Goal: Information Seeking & Learning: Find specific page/section

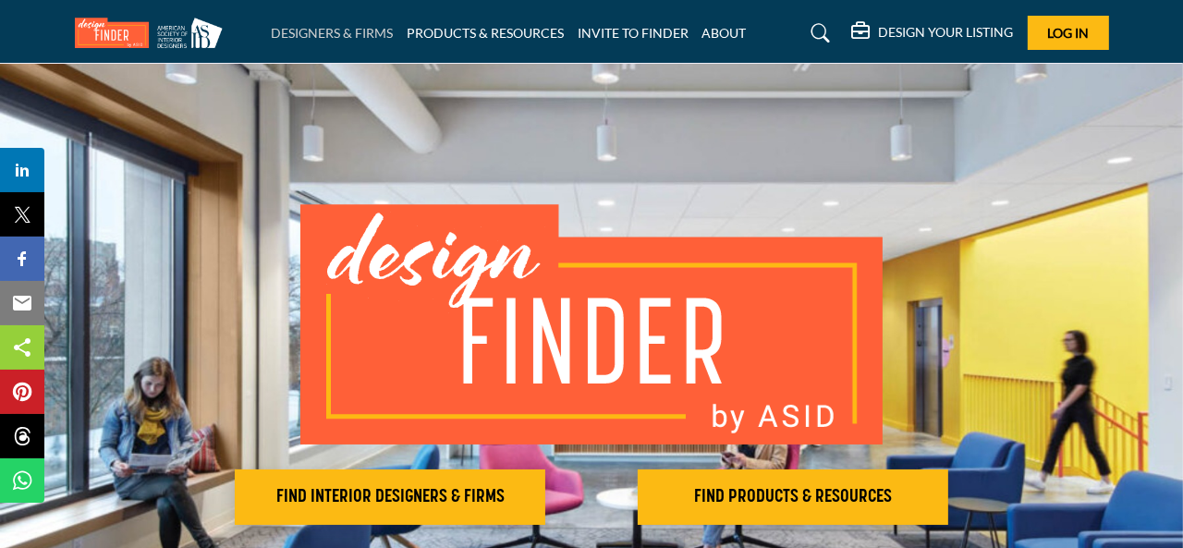
click at [304, 34] on link "DESIGNERS & FIRMS" at bounding box center [332, 33] width 122 height 16
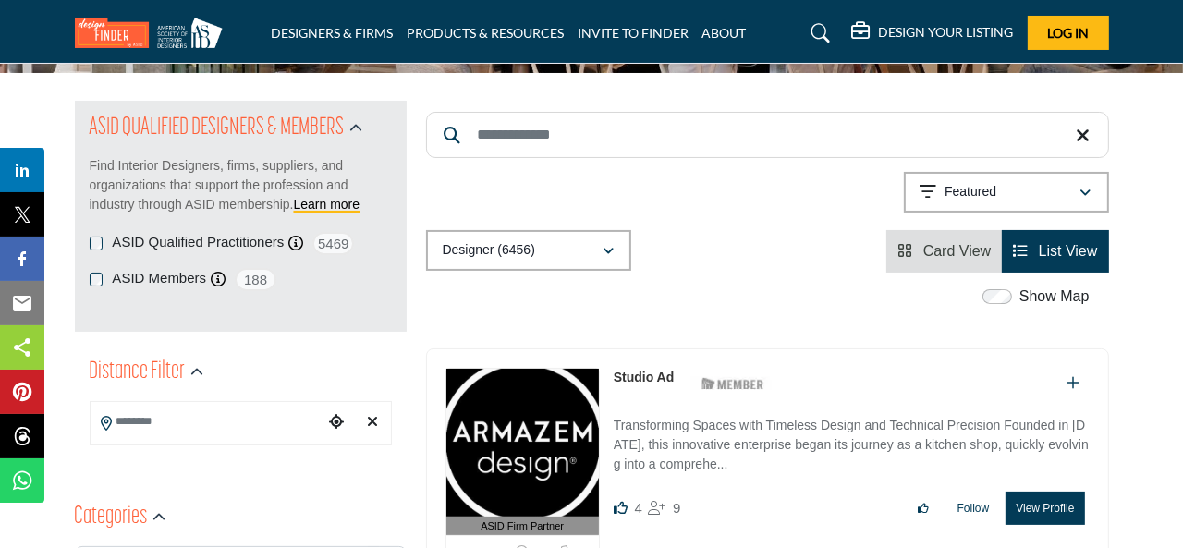
scroll to position [185, 0]
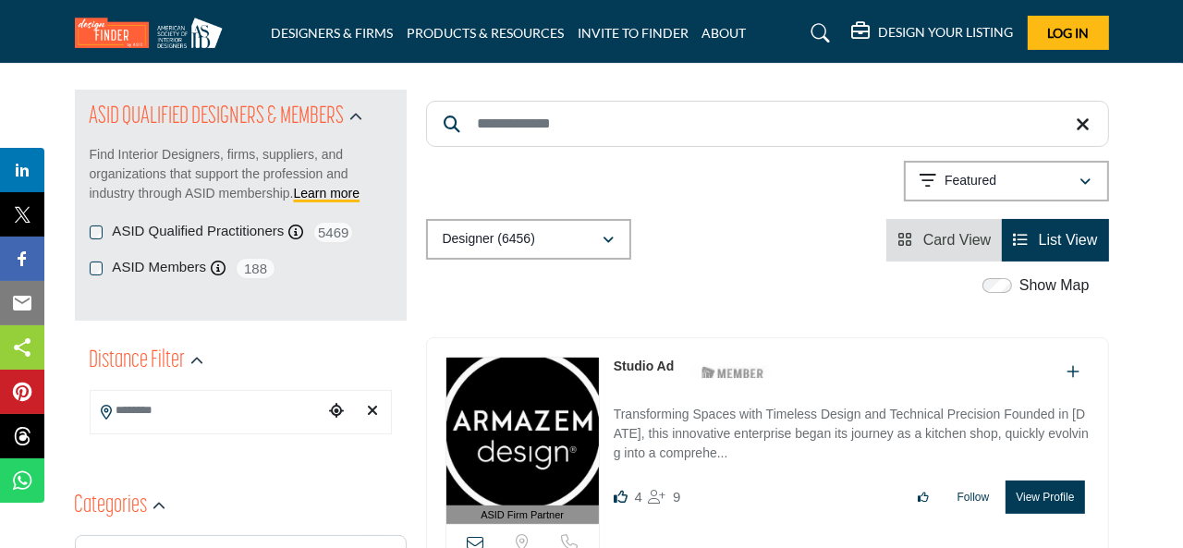
click at [780, 125] on input "Search Keyword" at bounding box center [767, 124] width 683 height 46
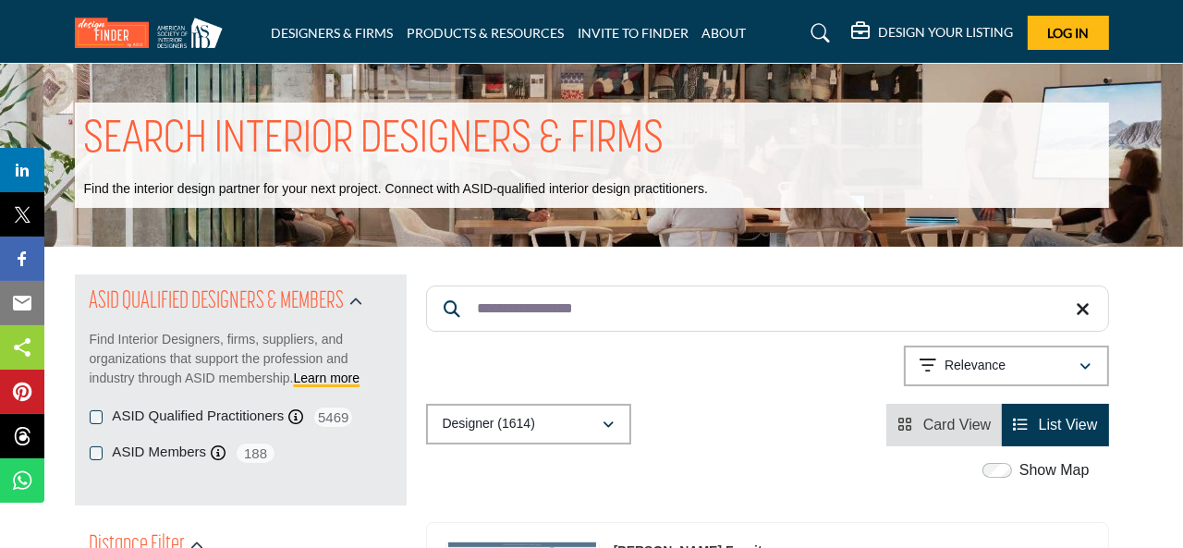
drag, startPoint x: 636, startPoint y: 311, endPoint x: 472, endPoint y: 311, distance: 163.6
click at [472, 311] on input "**********" at bounding box center [767, 309] width 683 height 46
type input "**********"
click at [1039, 425] on span "List View" at bounding box center [1068, 425] width 59 height 16
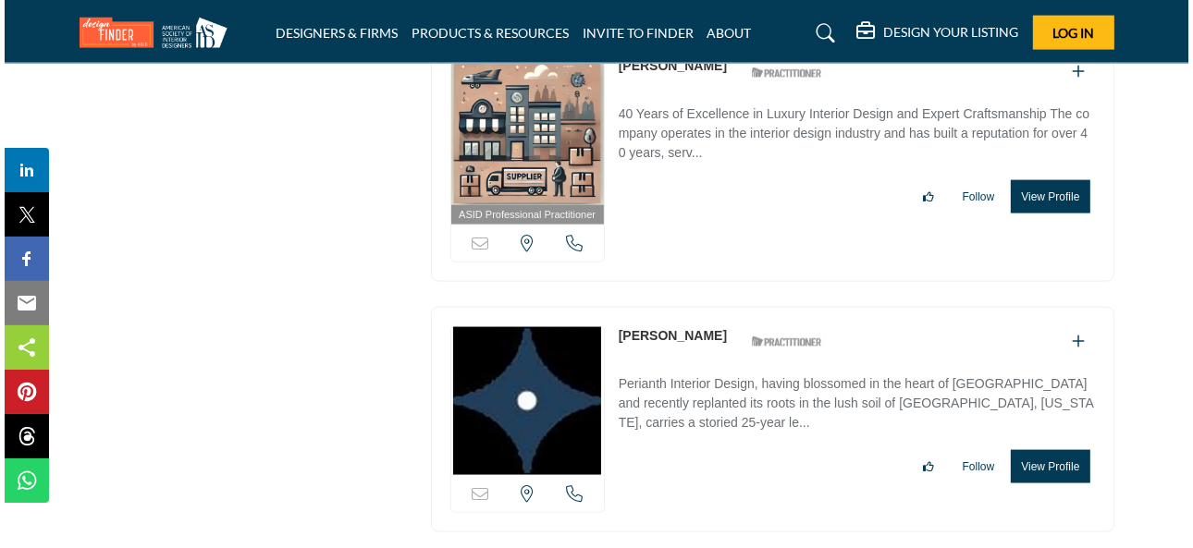
scroll to position [2496, 0]
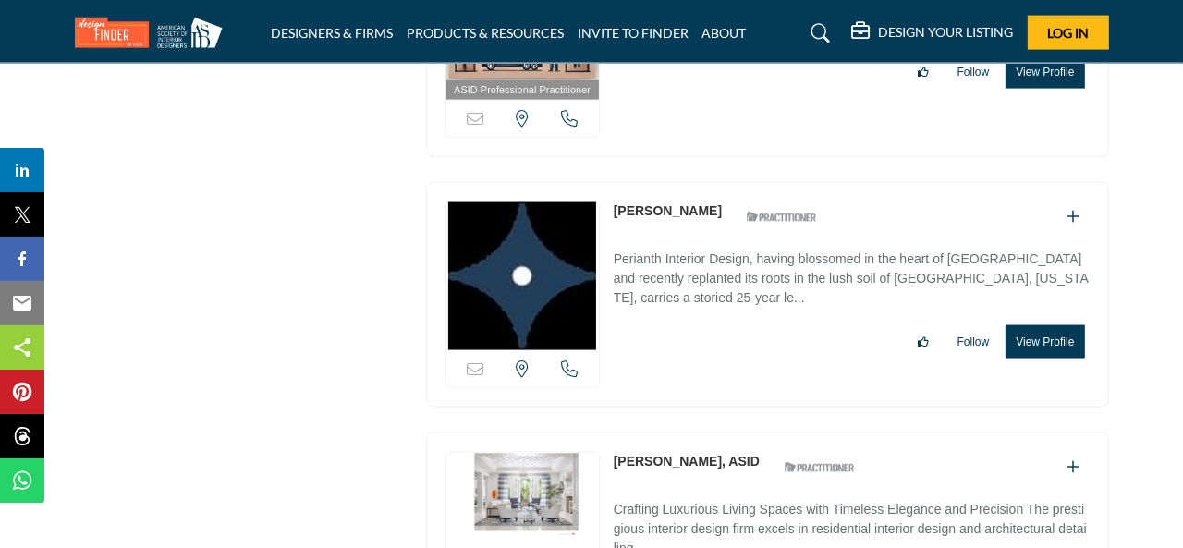
click at [1032, 326] on button "View Profile" at bounding box center [1045, 341] width 79 height 33
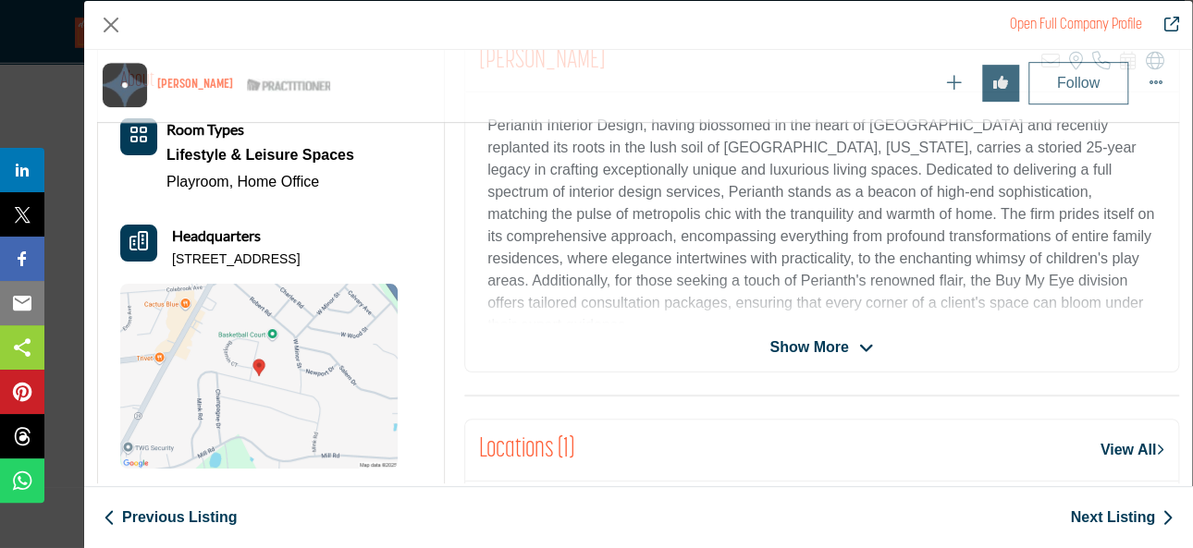
scroll to position [522, 0]
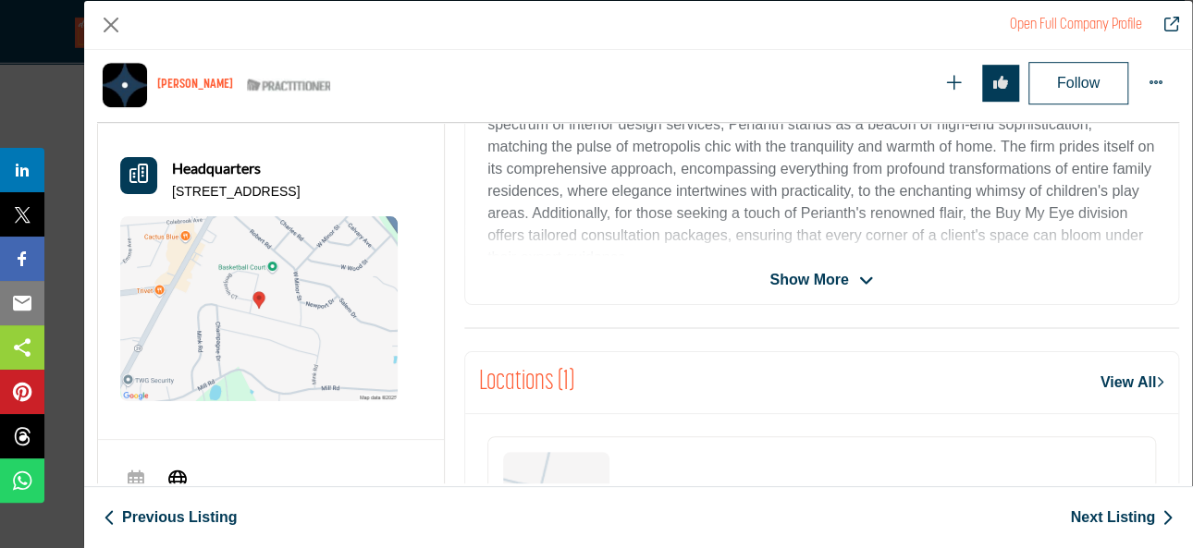
click at [1101, 383] on link "View All" at bounding box center [1132, 383] width 64 height 22
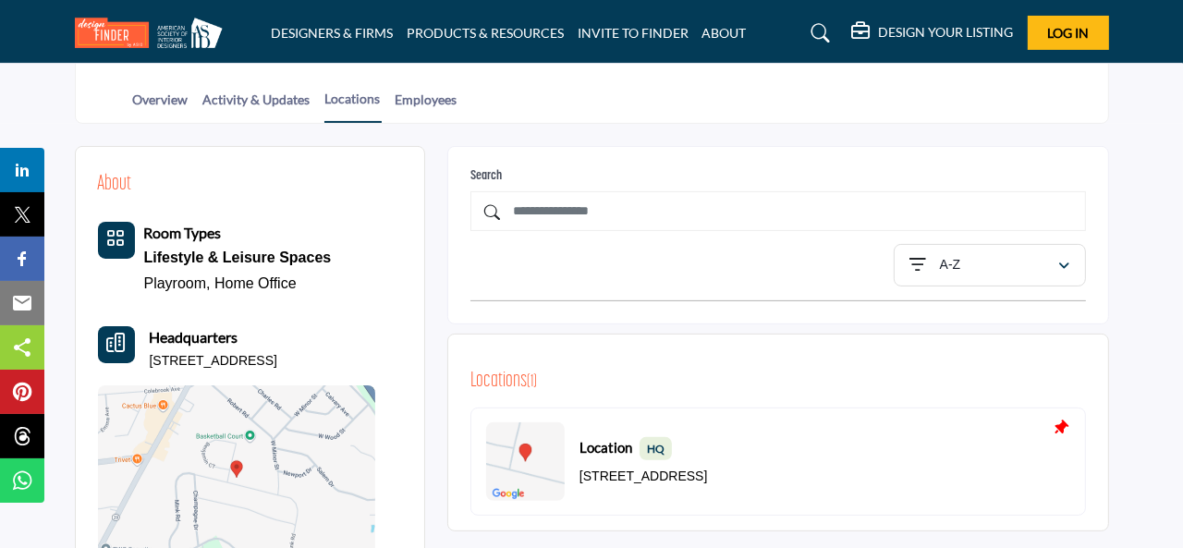
scroll to position [277, 0]
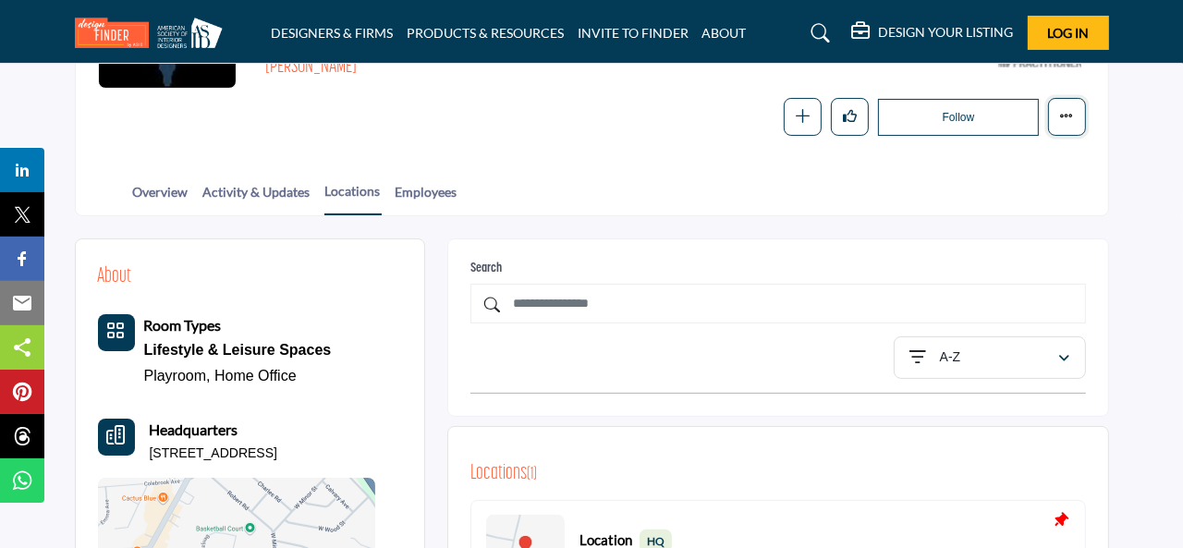
click at [1057, 113] on button "More details" at bounding box center [1067, 117] width 38 height 38
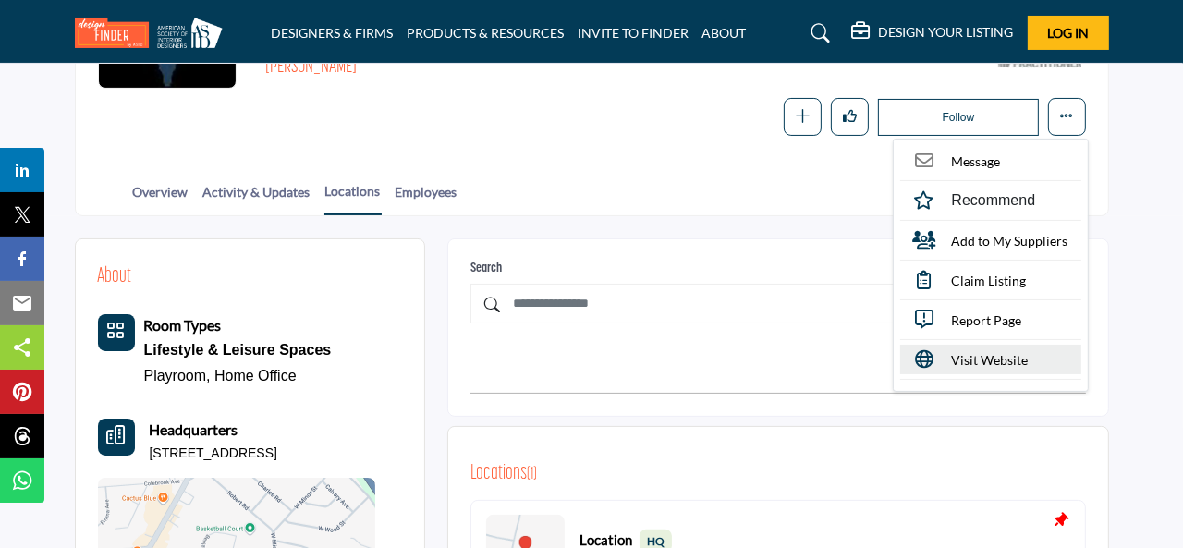
click at [987, 367] on span "Visit Website" at bounding box center [990, 359] width 77 height 19
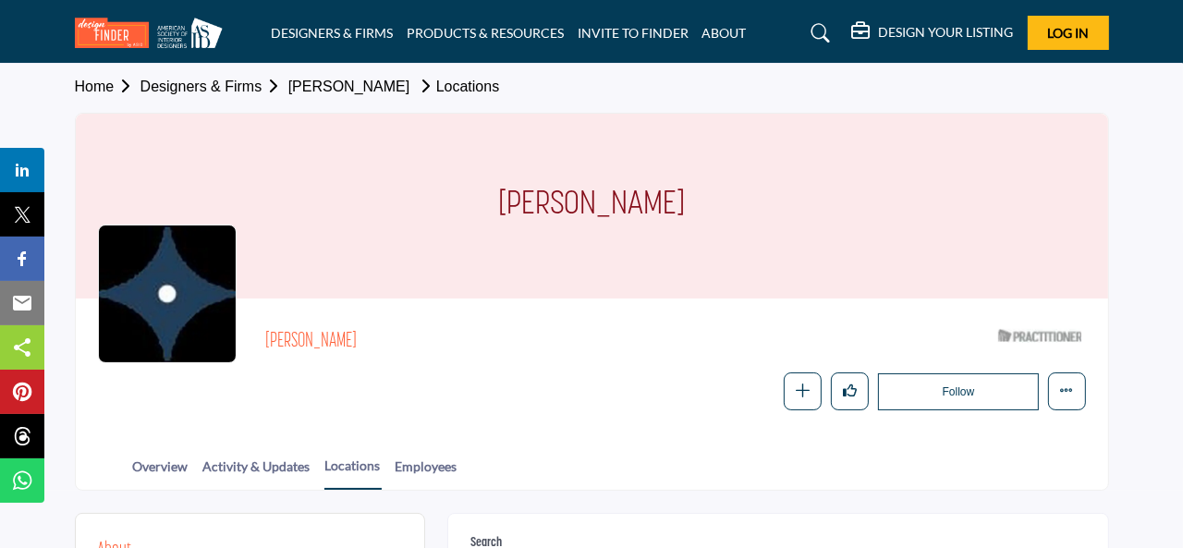
scroll to position [0, 0]
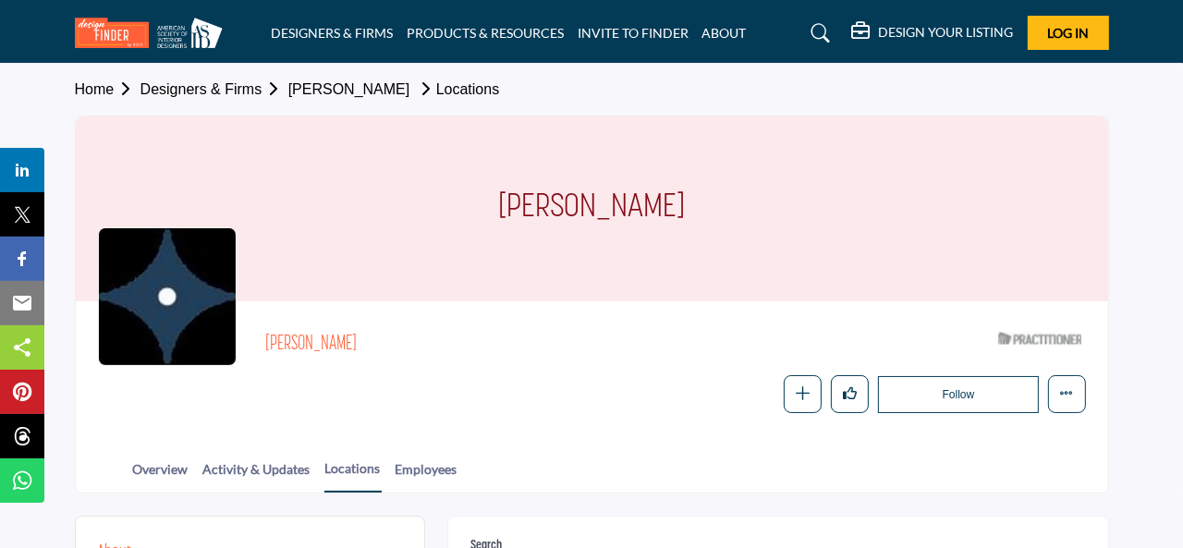
click at [95, 88] on link "Home" at bounding box center [108, 89] width 66 height 16
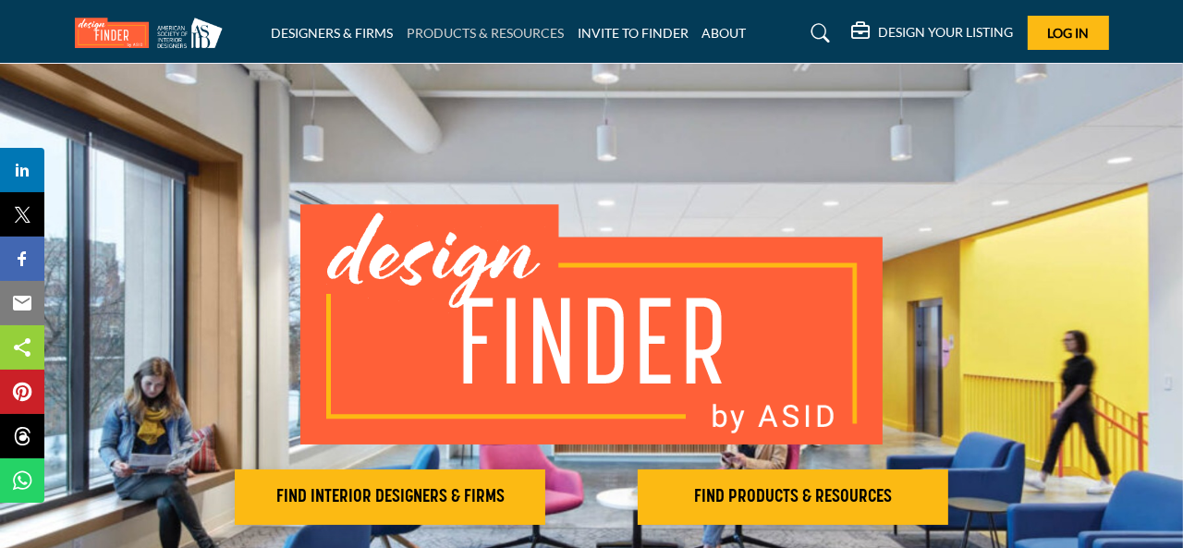
click at [501, 33] on link "PRODUCTS & RESOURCES" at bounding box center [485, 33] width 157 height 16
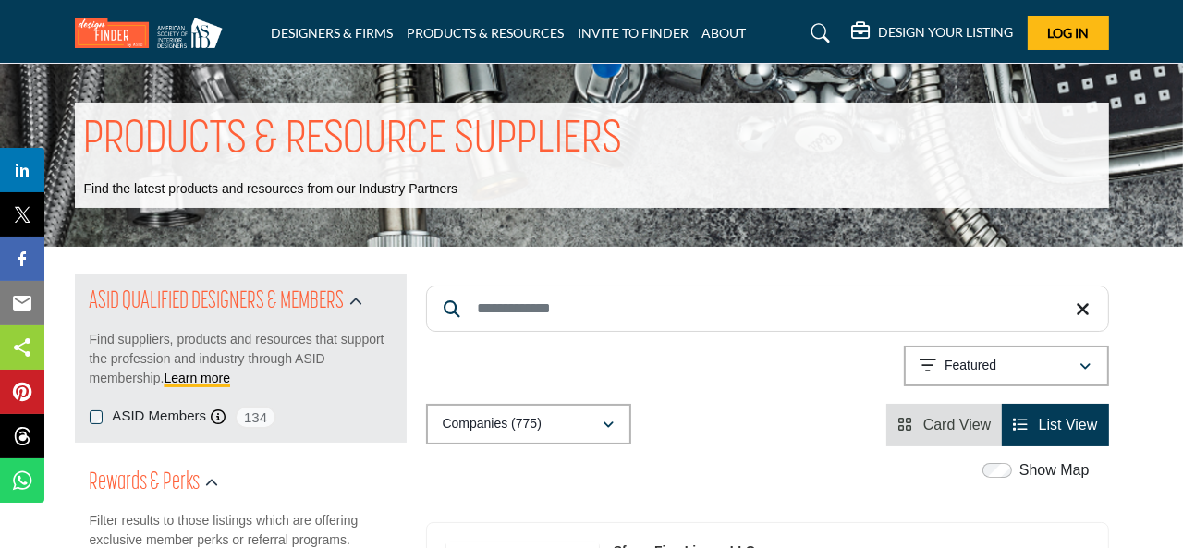
click at [529, 315] on input "Search Keyword" at bounding box center [767, 309] width 683 height 46
click at [836, 463] on div "Show Map" at bounding box center [757, 471] width 683 height 24
click at [752, 379] on div "Showing 0 results out of 0 For "Ipe" Relevance" at bounding box center [767, 369] width 683 height 47
click at [1058, 420] on span "List View" at bounding box center [1068, 425] width 59 height 16
click at [555, 315] on input "***" at bounding box center [767, 309] width 683 height 46
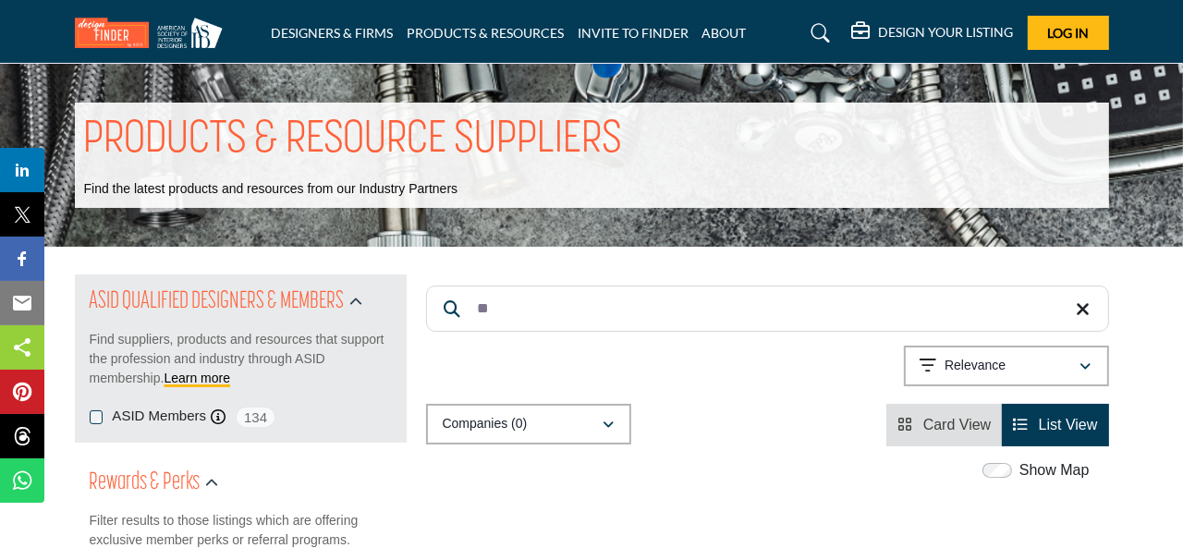
type input "*"
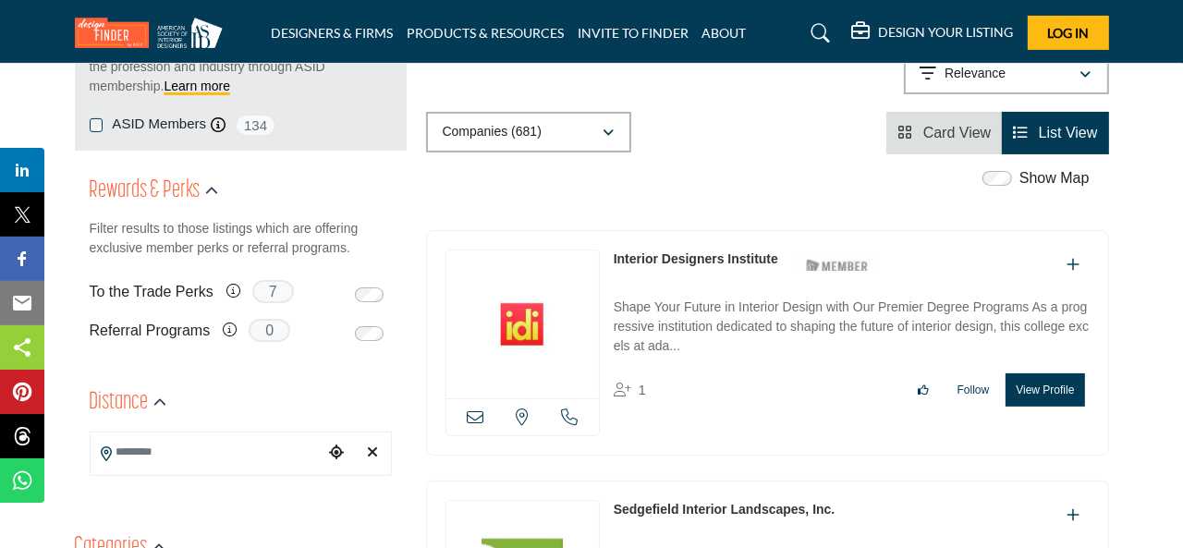
scroll to position [185, 0]
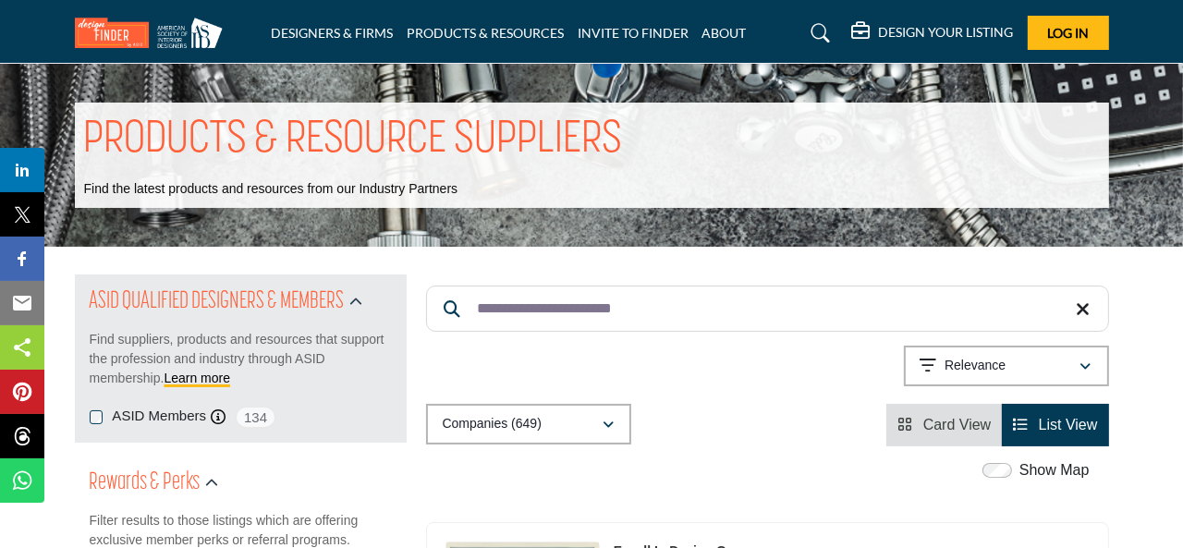
type input "**********"
click at [694, 384] on div "Showing 21 results out of 649 For "exterior in pennsylvania..."" at bounding box center [767, 369] width 683 height 47
click at [1029, 423] on link "List View" at bounding box center [1055, 425] width 84 height 16
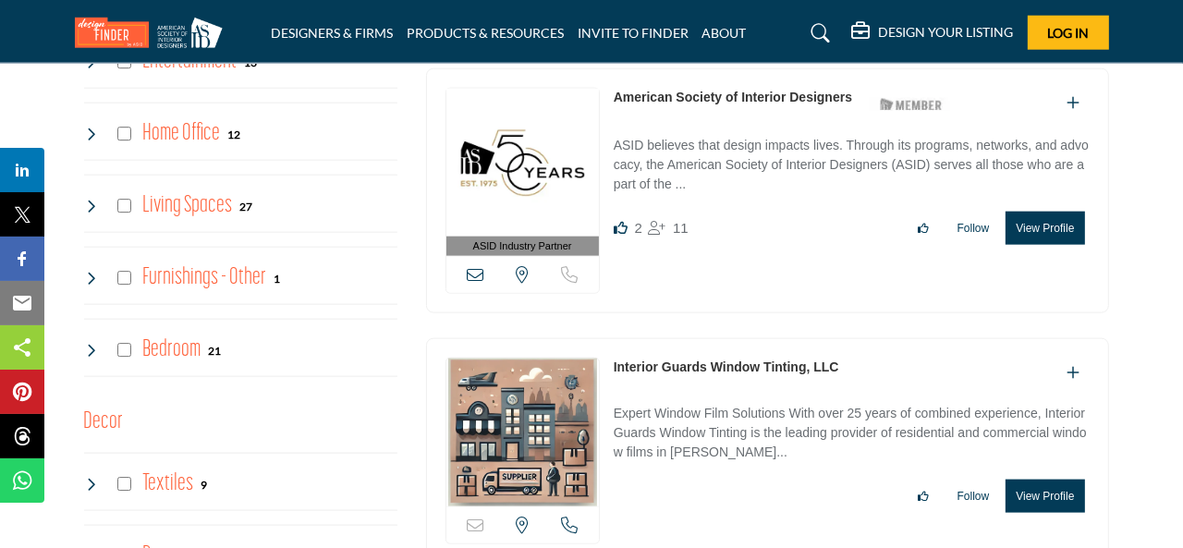
scroll to position [1664, 0]
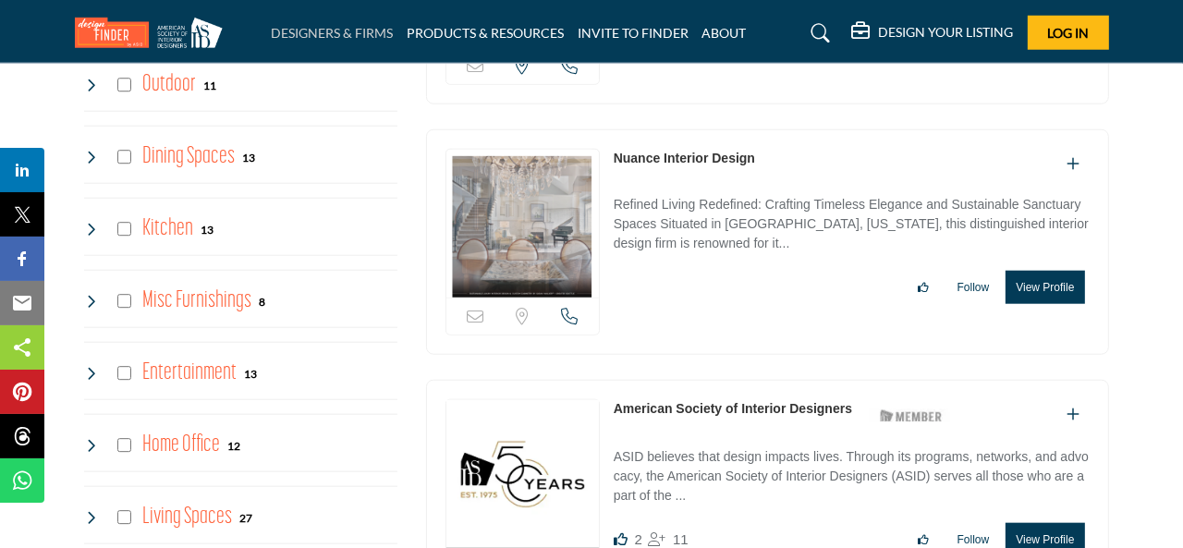
click at [343, 35] on link "DESIGNERS & FIRMS" at bounding box center [332, 33] width 122 height 16
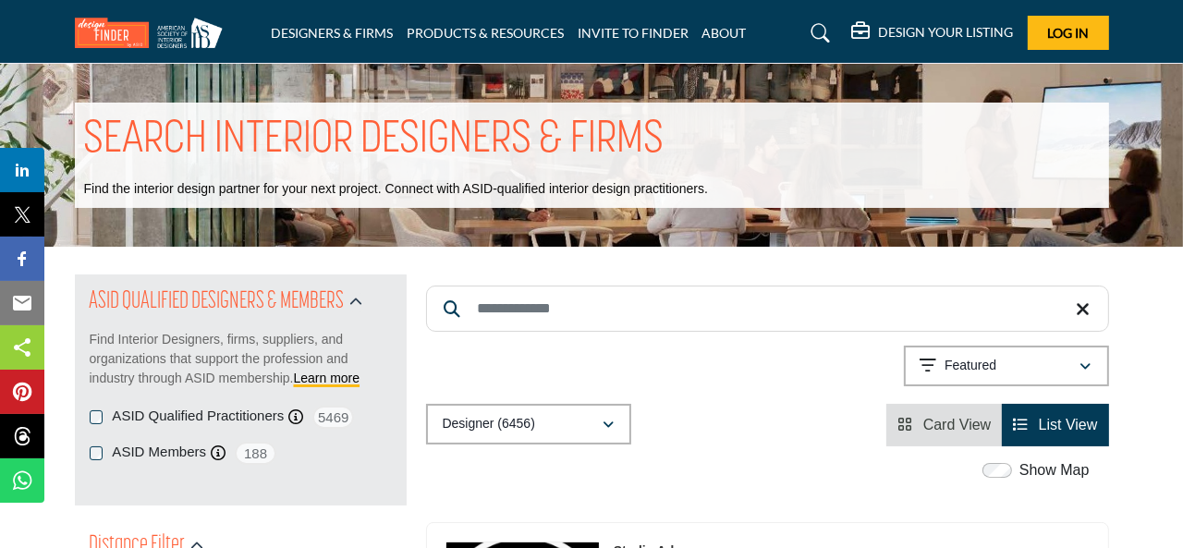
click at [636, 321] on input "Search Keyword" at bounding box center [767, 309] width 683 height 46
type input "**********"
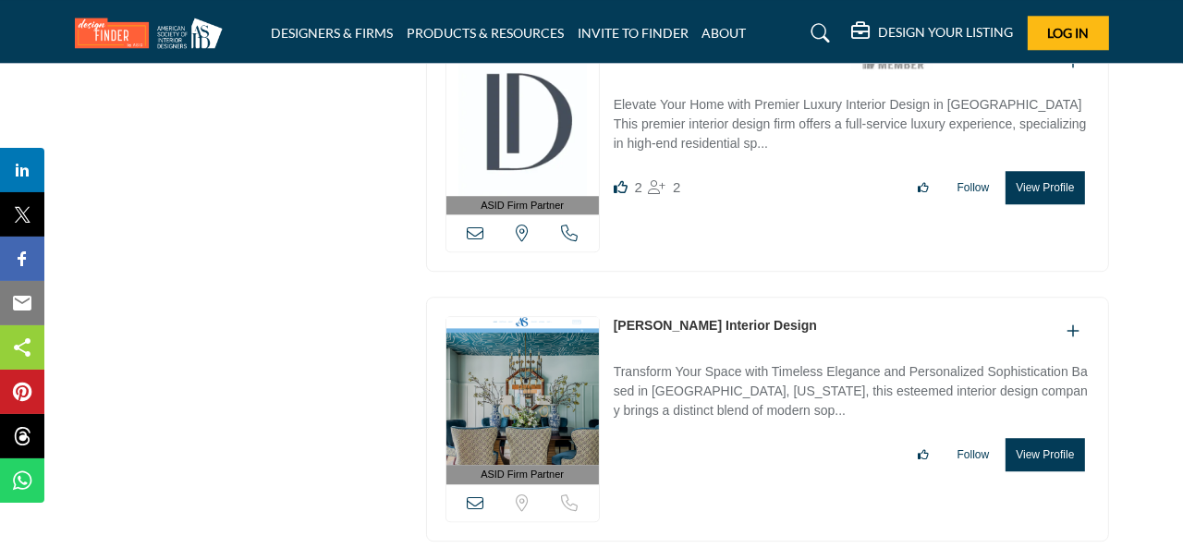
scroll to position [4530, 0]
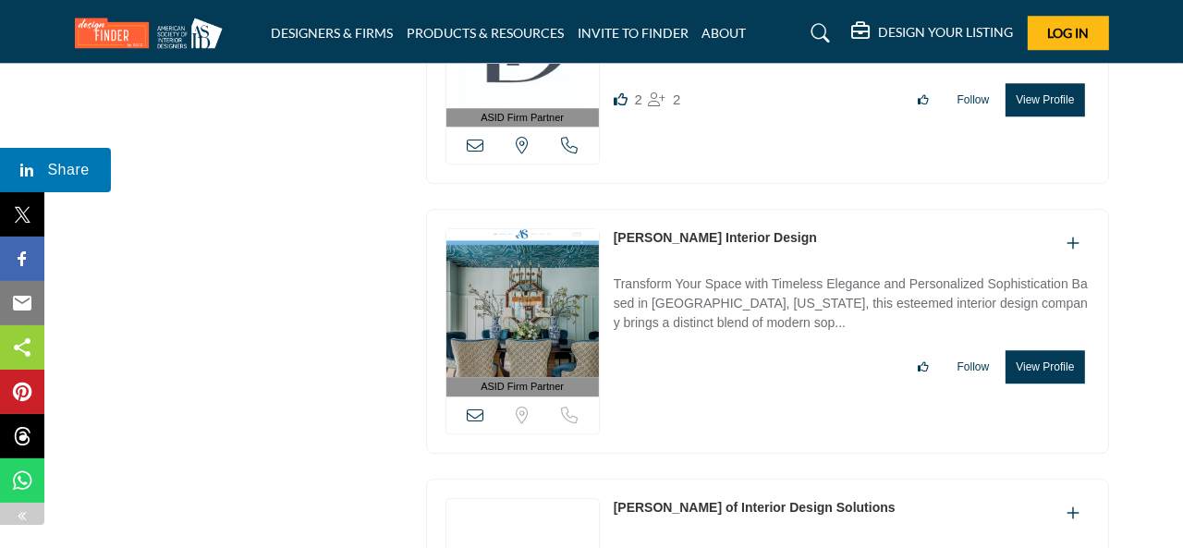
click at [18, 172] on img at bounding box center [27, 170] width 22 height 22
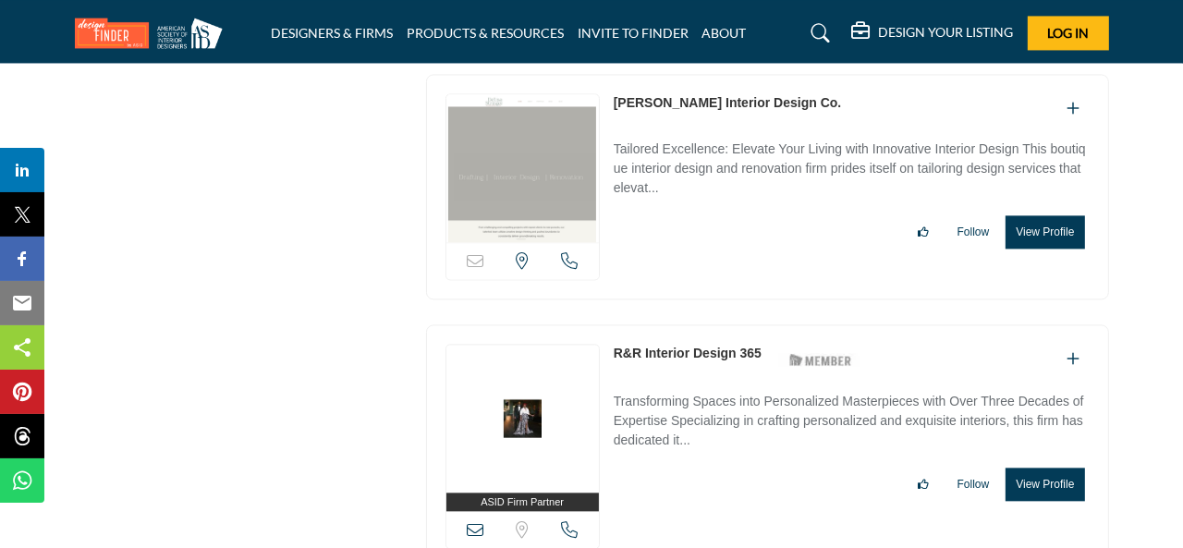
scroll to position [3605, 0]
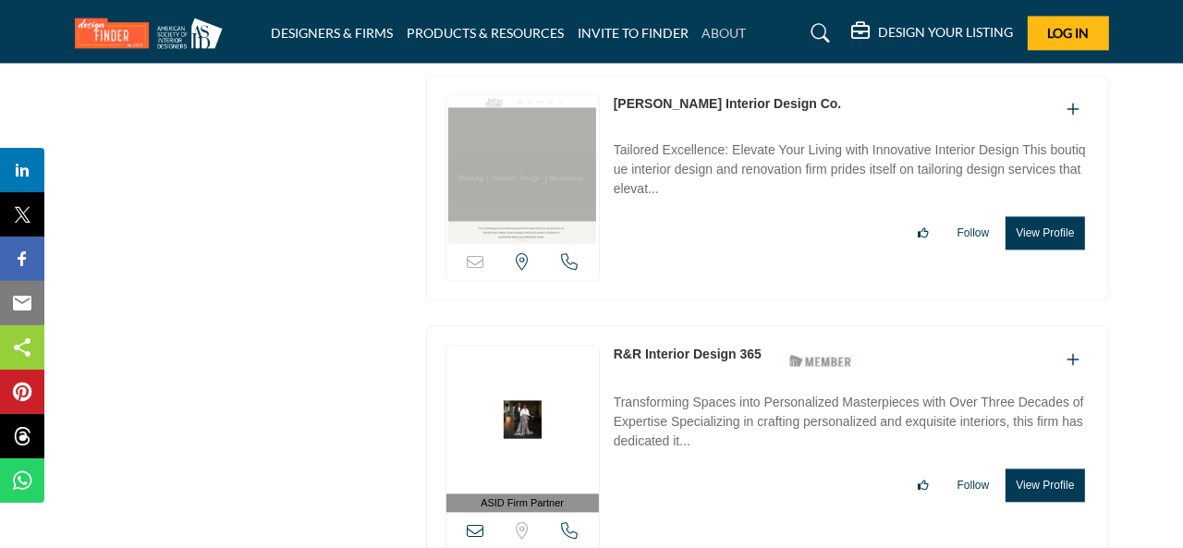
click at [725, 31] on link "ABOUT" at bounding box center [725, 33] width 44 height 16
